Goal: Check status: Check status

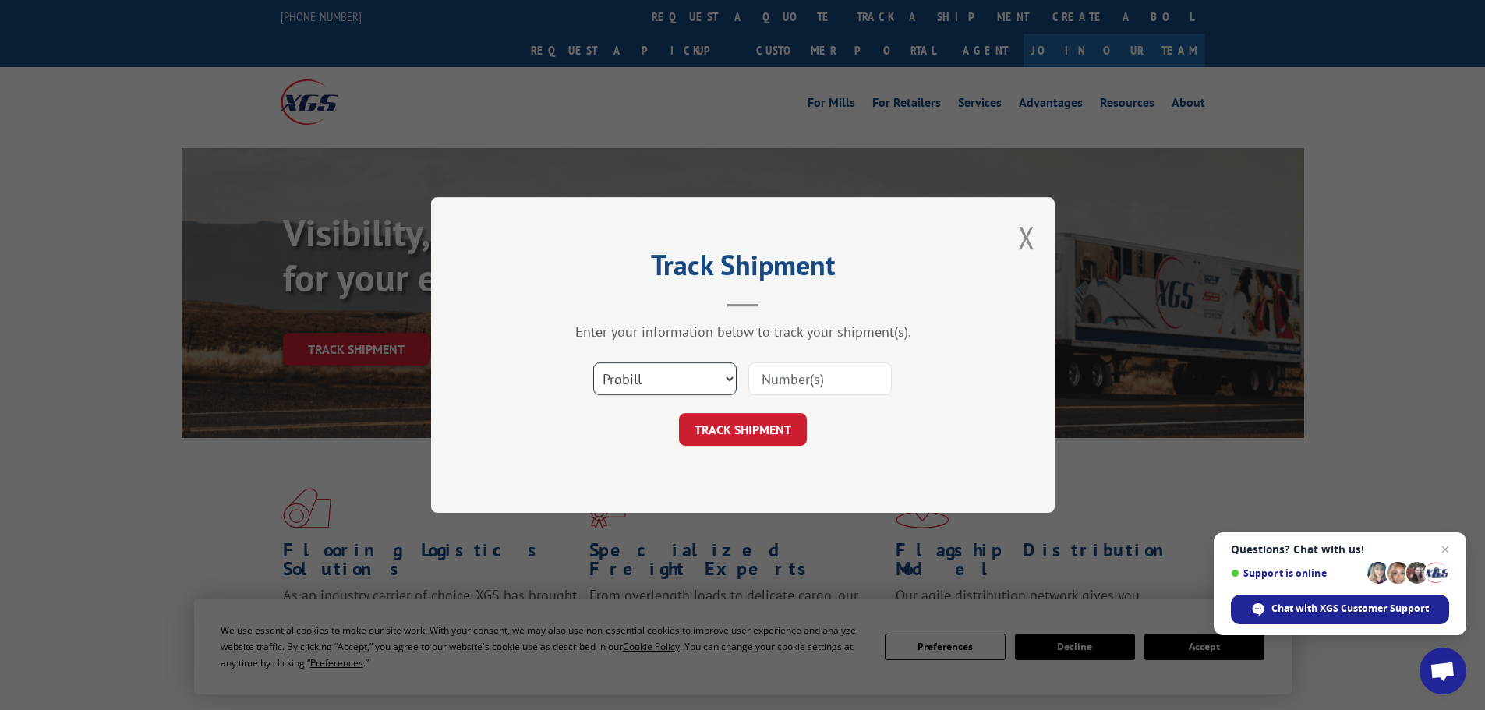
drag, startPoint x: 621, startPoint y: 379, endPoint x: 613, endPoint y: 391, distance: 14.5
click at [620, 380] on select "Select category... Probill BOL PO" at bounding box center [664, 378] width 143 height 33
select select "bol"
click at [593, 362] on select "Select category... Probill BOL PO" at bounding box center [664, 378] width 143 height 33
click at [775, 378] on input at bounding box center [819, 378] width 143 height 33
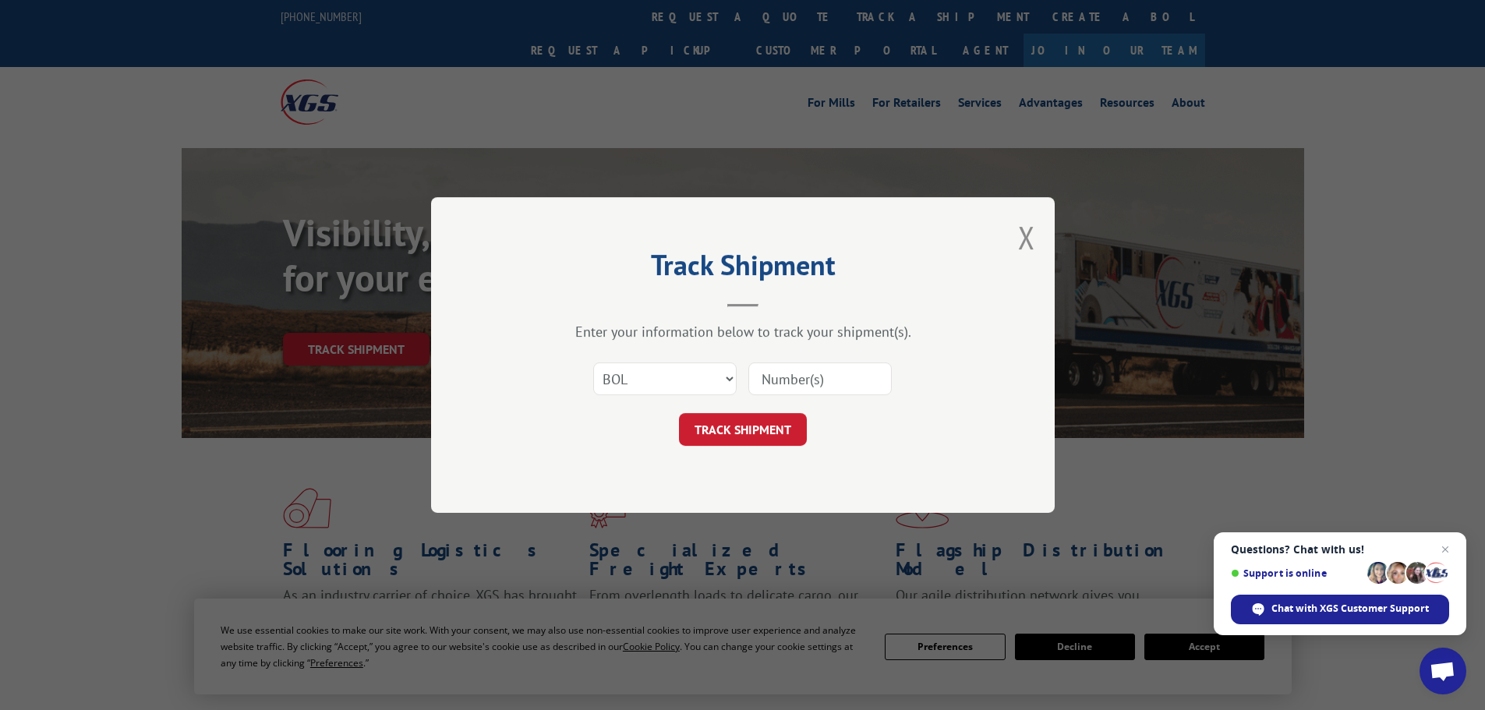
paste input "2872814"
type input "2872814"
click at [755, 425] on button "TRACK SHIPMENT" at bounding box center [743, 429] width 128 height 33
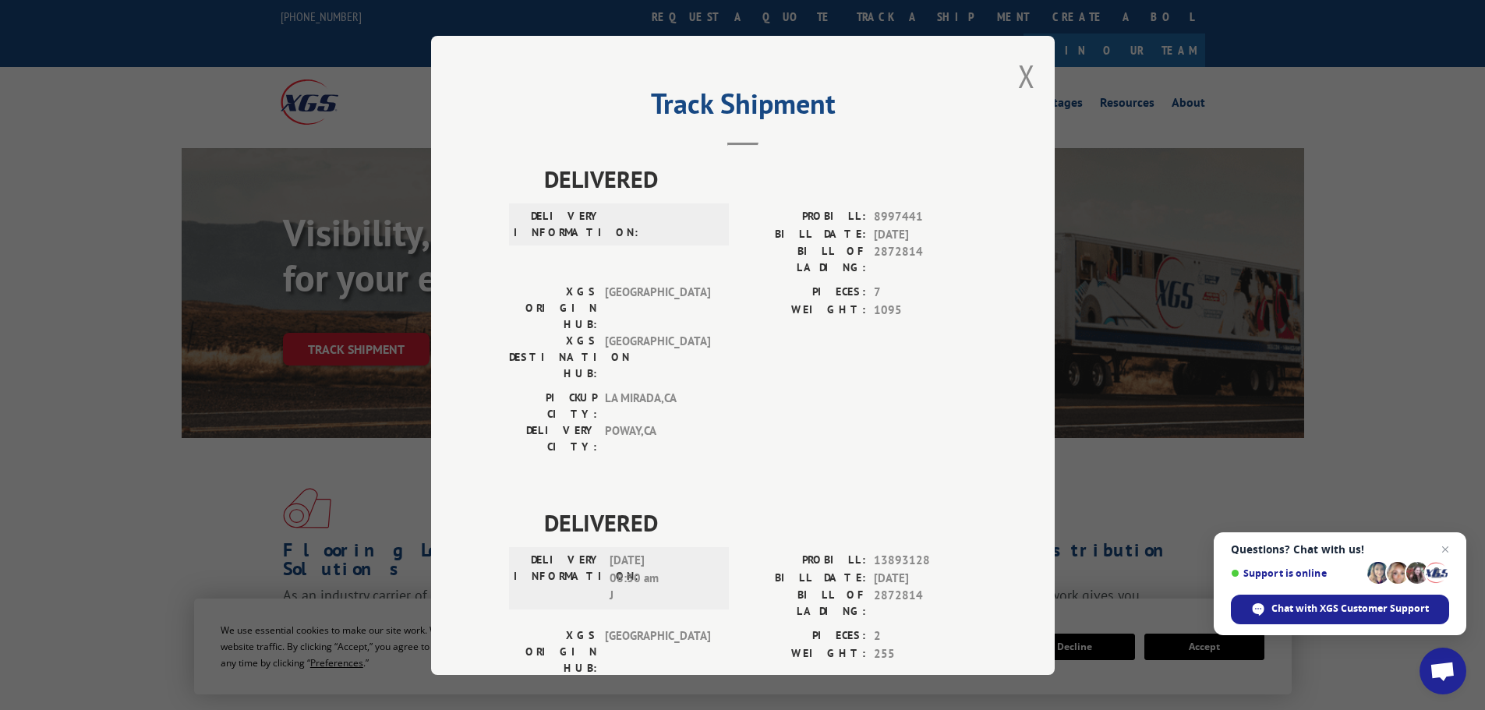
click at [1011, 72] on div "Track Shipment DELIVERED DELIVERY INFORMATION: PROBILL: 8997441 BILL DATE: [DAT…" at bounding box center [743, 355] width 624 height 639
click at [1027, 72] on button "Close modal" at bounding box center [1026, 75] width 17 height 41
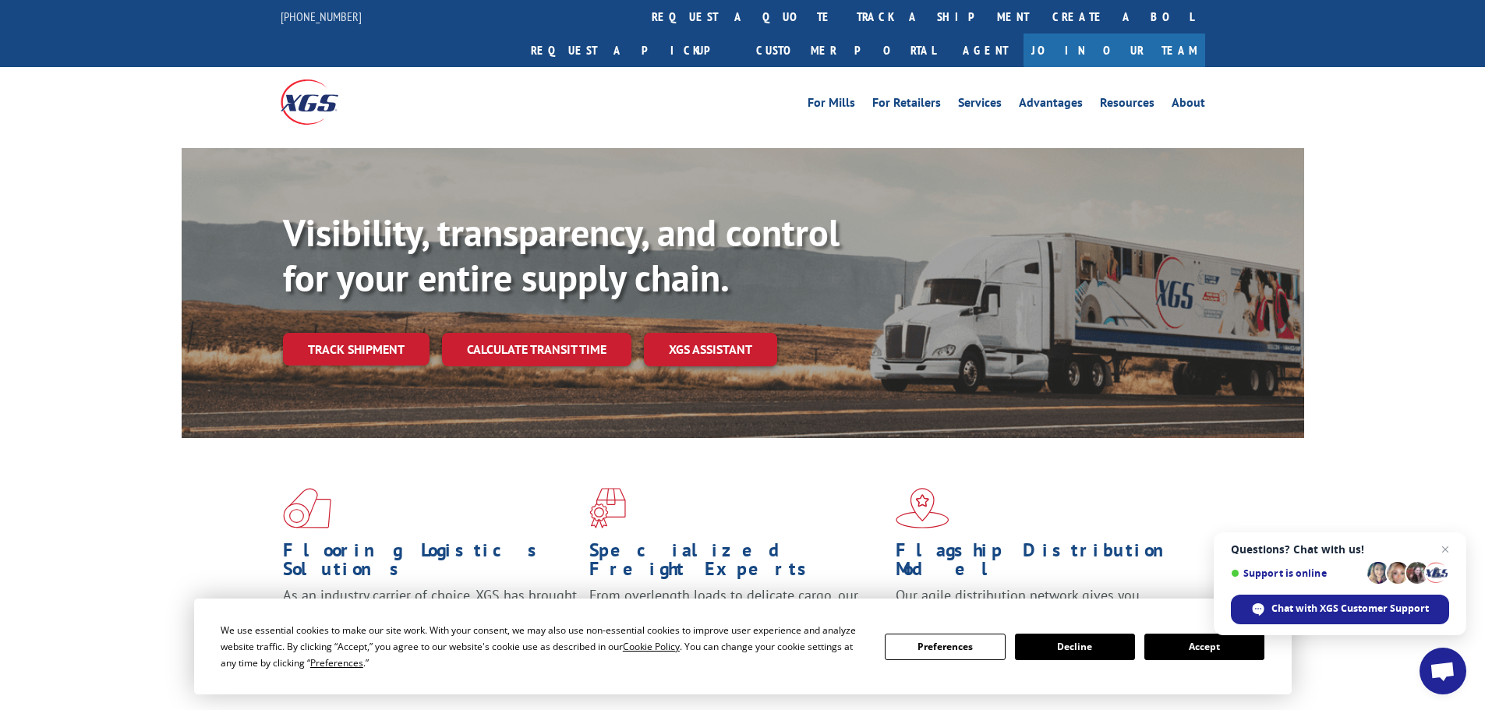
click at [845, 22] on link "track a shipment" at bounding box center [943, 17] width 196 height 34
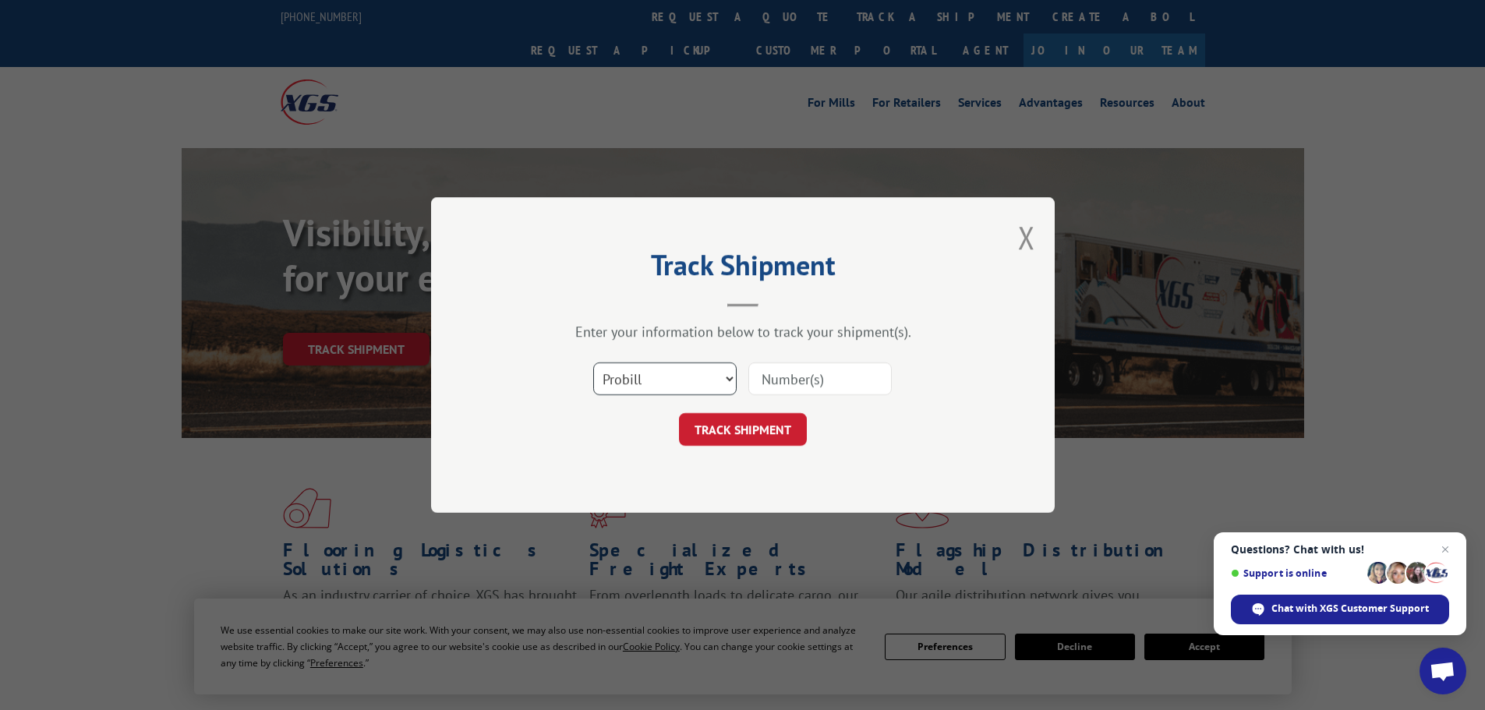
click at [636, 391] on select "Select category... Probill BOL PO" at bounding box center [664, 378] width 143 height 33
select select "bol"
click at [593, 362] on select "Select category... Probill BOL PO" at bounding box center [664, 378] width 143 height 33
click at [829, 375] on input at bounding box center [819, 378] width 143 height 33
paste input "7068356"
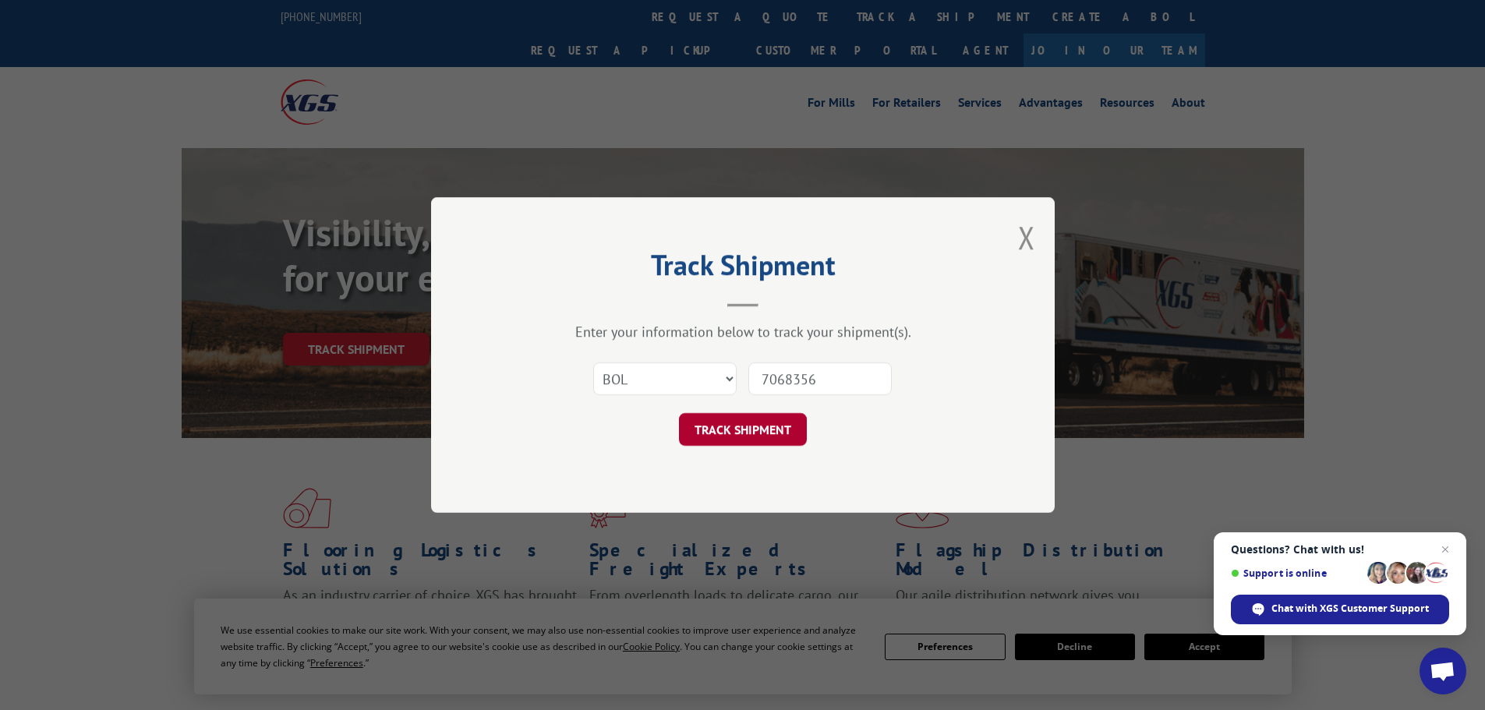
type input "7068356"
click at [748, 426] on button "TRACK SHIPMENT" at bounding box center [743, 429] width 128 height 33
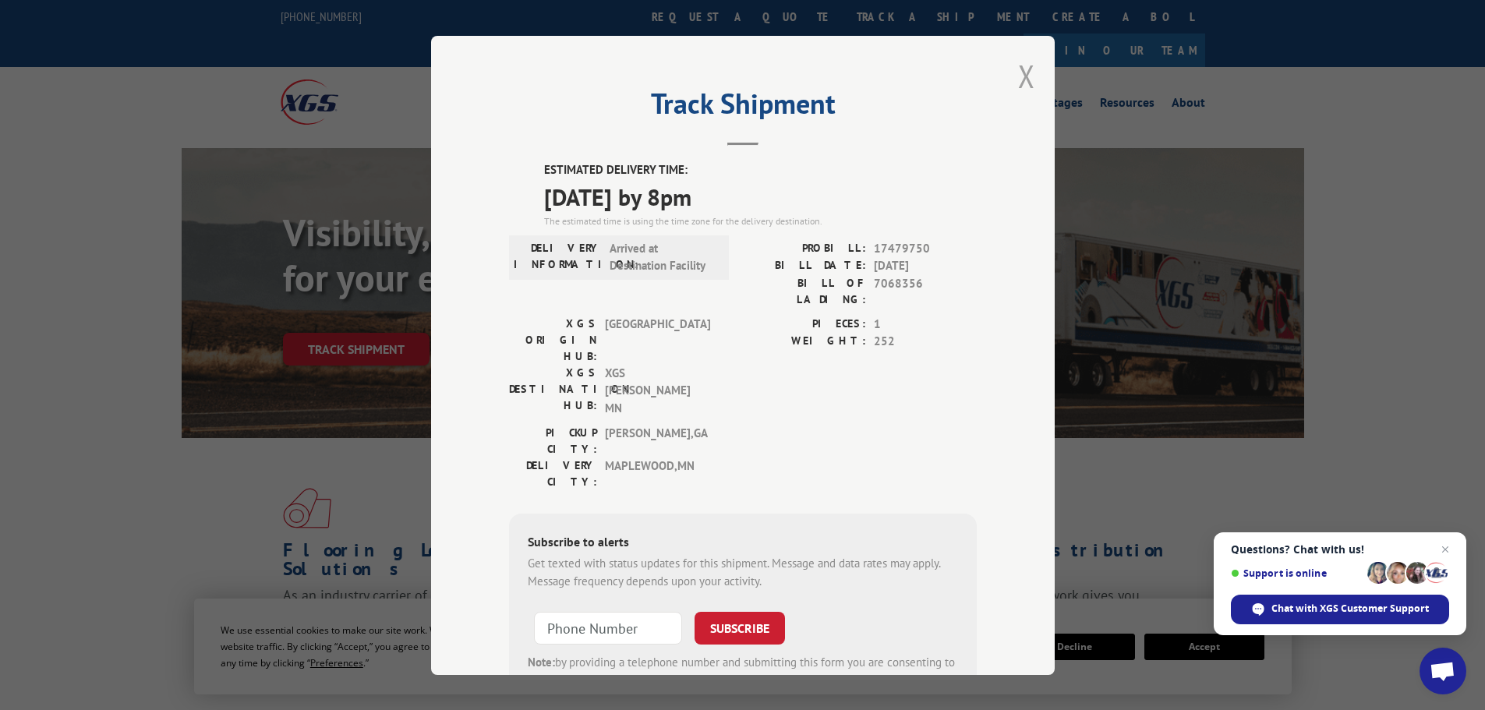
click at [1018, 75] on button "Close modal" at bounding box center [1026, 75] width 17 height 41
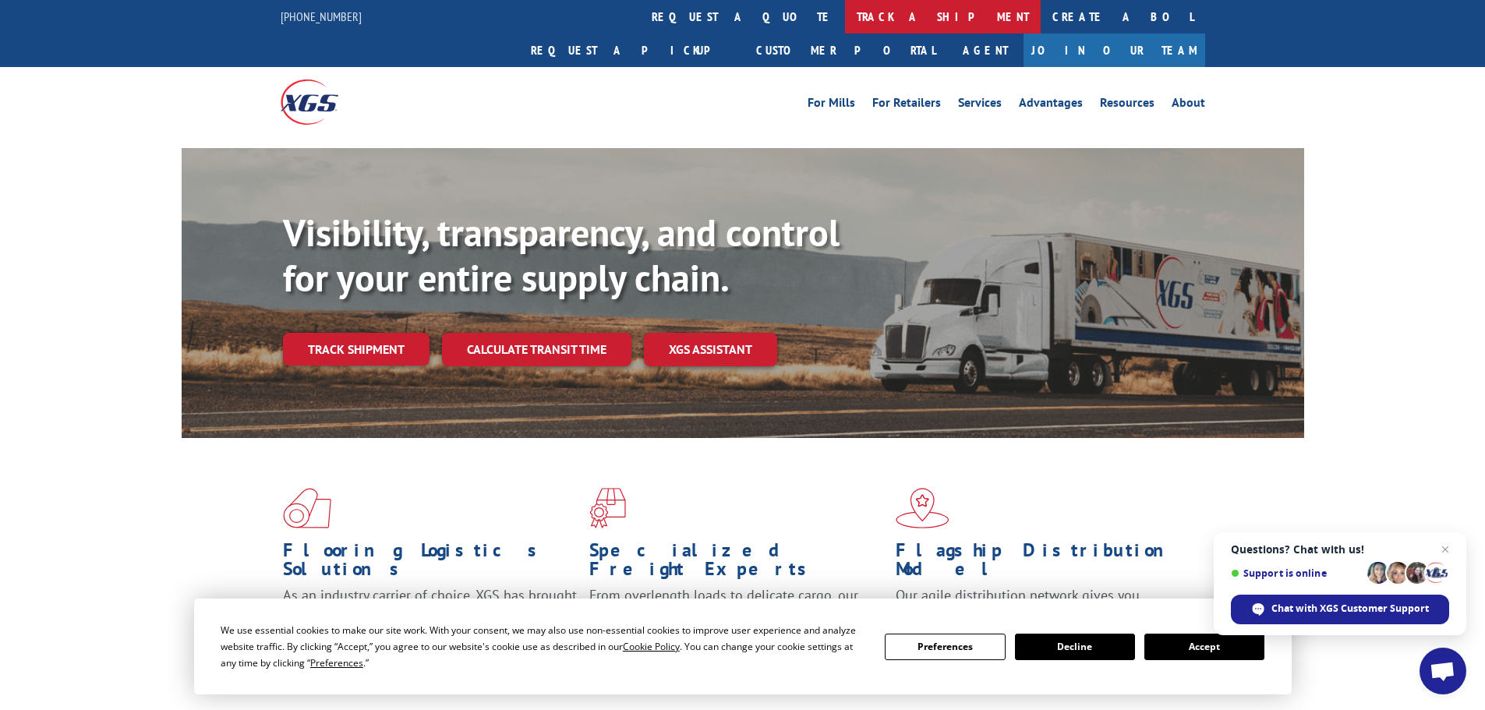
click at [845, 25] on link "track a shipment" at bounding box center [943, 17] width 196 height 34
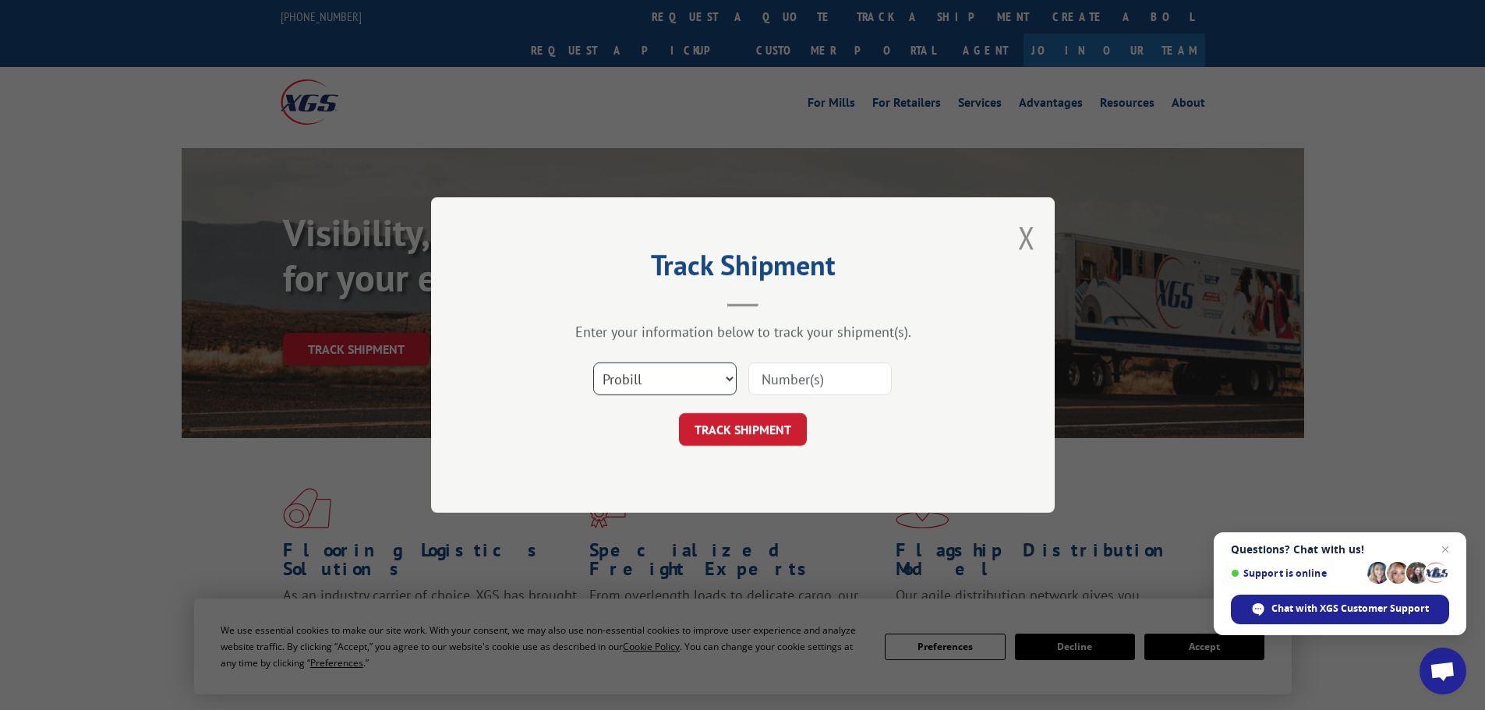
click at [609, 384] on select "Select category... Probill BOL PO" at bounding box center [664, 378] width 143 height 33
select select "bol"
click at [593, 362] on select "Select category... Probill BOL PO" at bounding box center [664, 378] width 143 height 33
click at [792, 391] on input at bounding box center [819, 378] width 143 height 33
paste input "7064926"
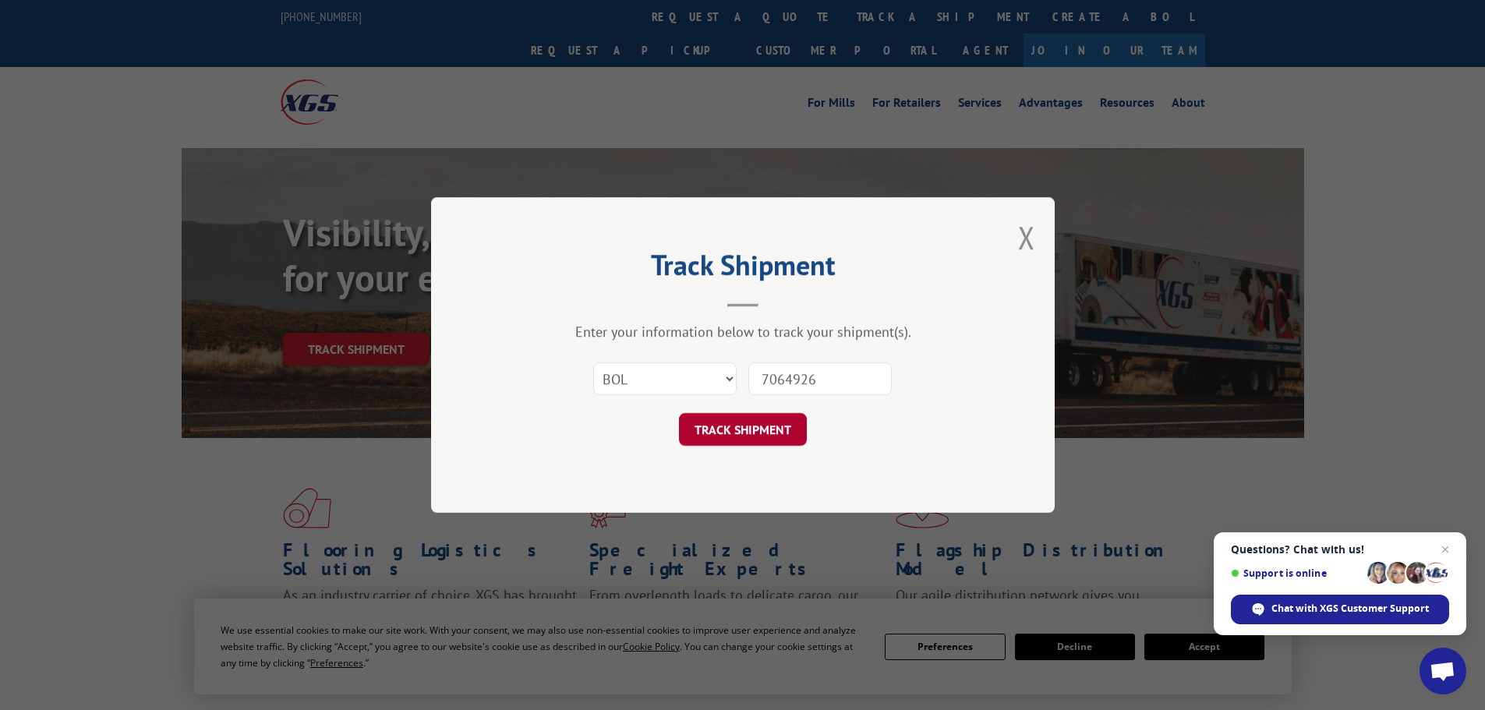
type input "7064926"
click at [758, 435] on button "TRACK SHIPMENT" at bounding box center [743, 429] width 128 height 33
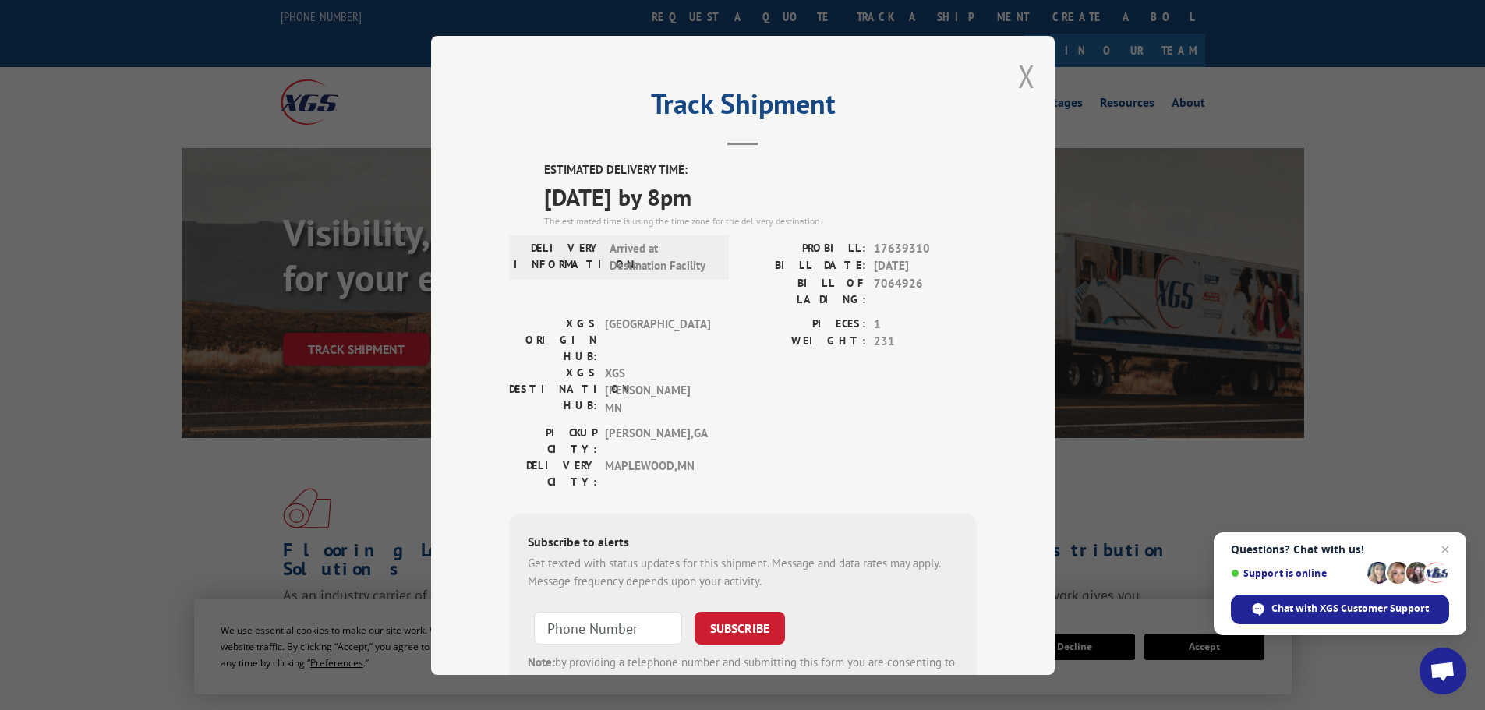
click at [1025, 78] on button "Close modal" at bounding box center [1026, 75] width 17 height 41
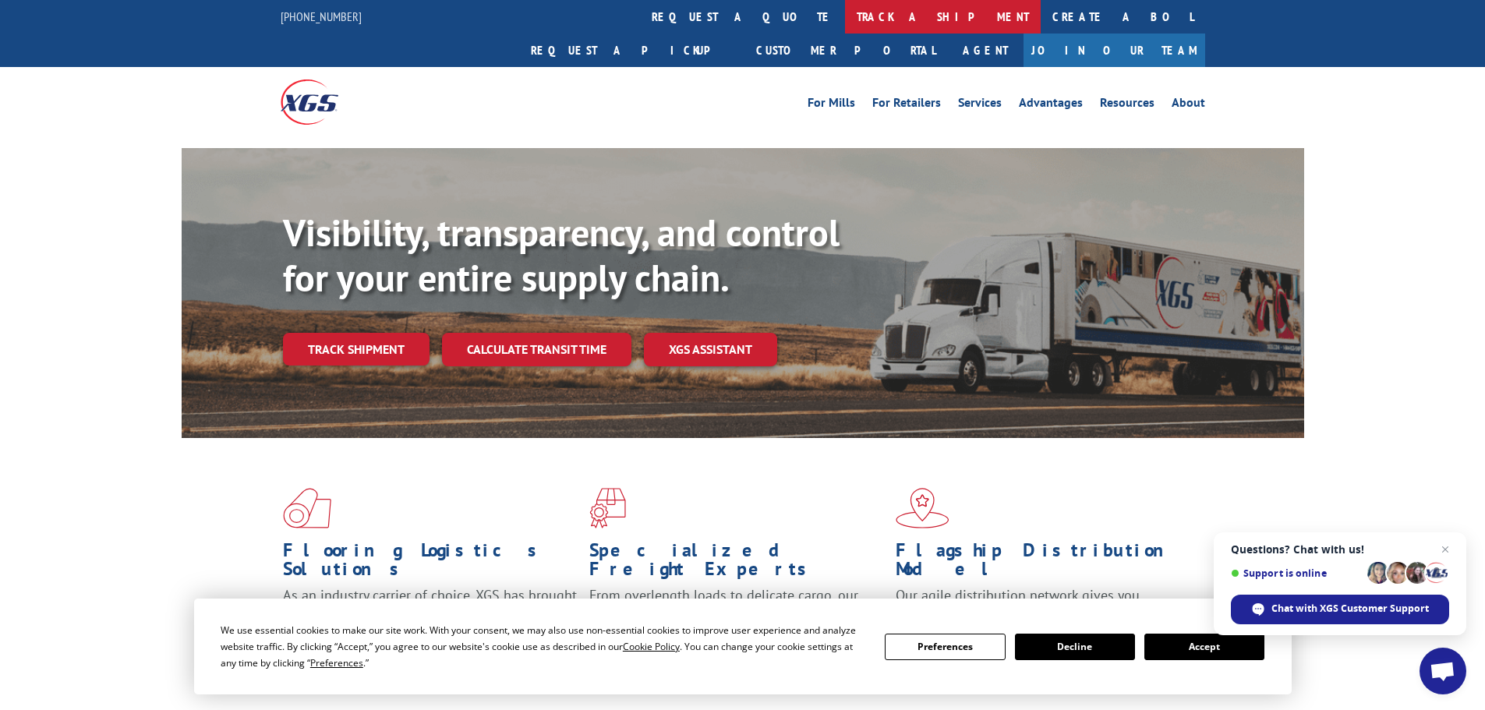
click at [845, 16] on link "track a shipment" at bounding box center [943, 17] width 196 height 34
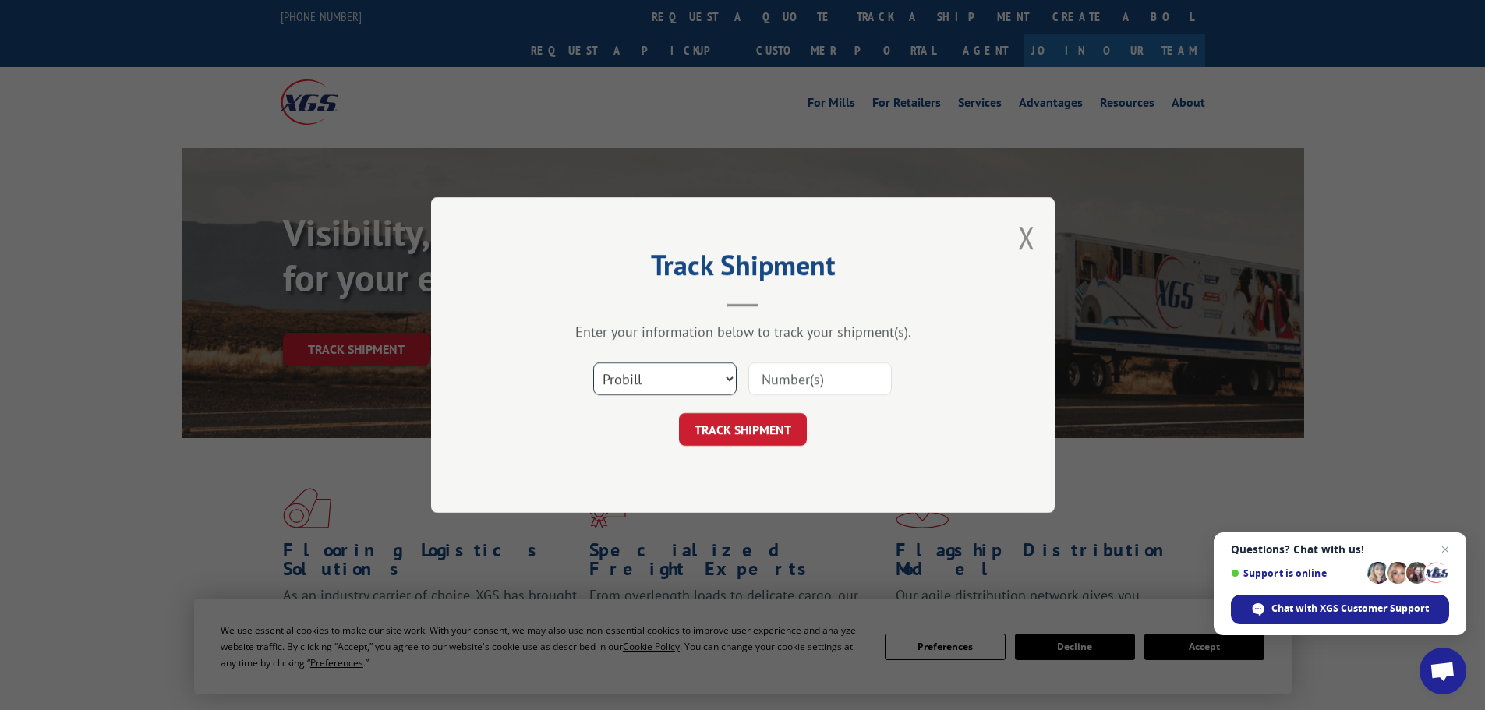
drag, startPoint x: 616, startPoint y: 368, endPoint x: 621, endPoint y: 387, distance: 20.0
click at [616, 375] on select "Select category... Probill BOL PO" at bounding box center [664, 378] width 143 height 33
select select "bol"
click at [593, 362] on select "Select category... Probill BOL PO" at bounding box center [664, 378] width 143 height 33
click at [797, 380] on input at bounding box center [819, 378] width 143 height 33
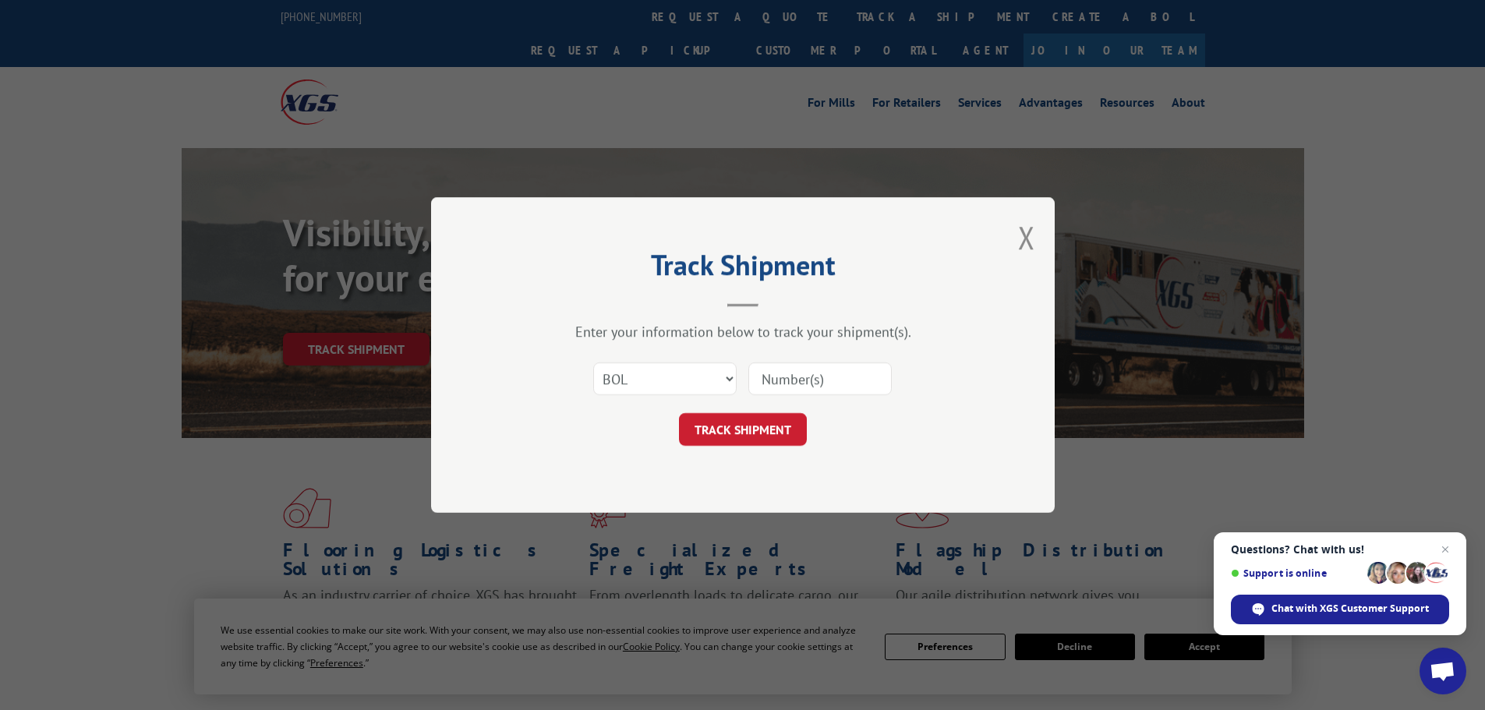
paste input "7066132"
type input "7066132"
click at [761, 423] on button "TRACK SHIPMENT" at bounding box center [743, 429] width 128 height 33
